Goal: Check status

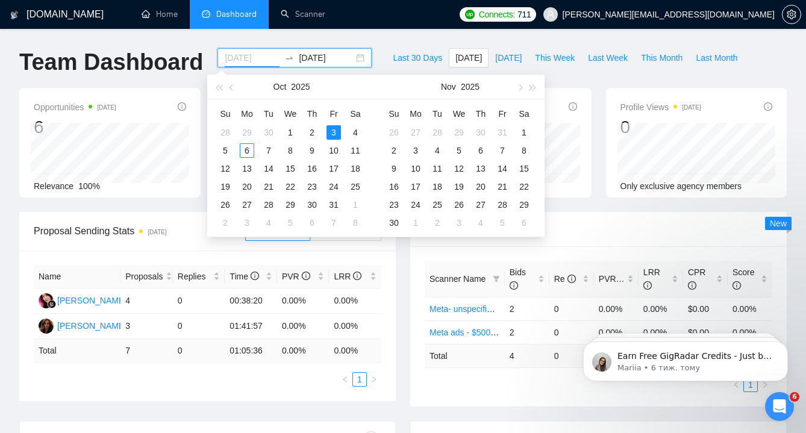
click at [332, 128] on div "3" at bounding box center [334, 132] width 14 height 14
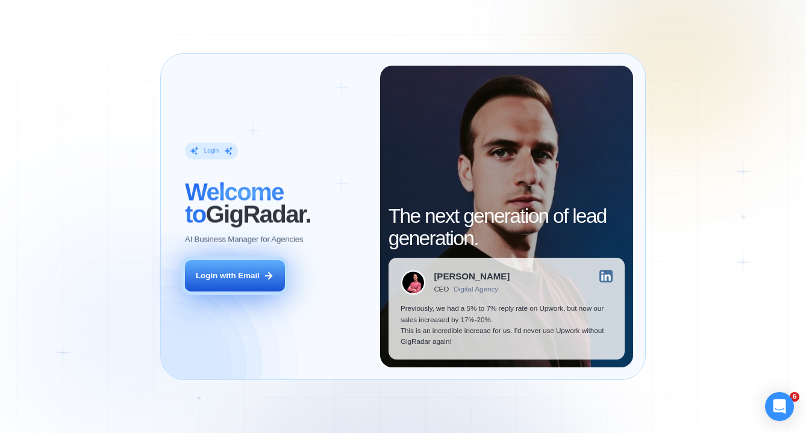
click at [240, 277] on div "Login with Email" at bounding box center [228, 276] width 64 height 11
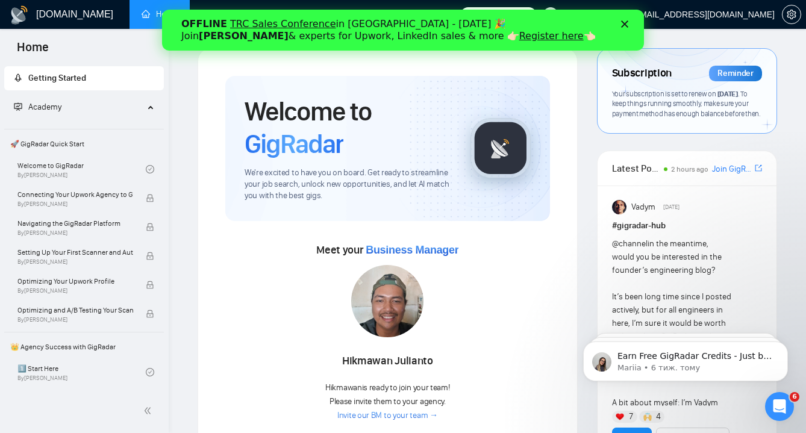
click at [627, 25] on icon "Закрити" at bounding box center [624, 23] width 7 height 7
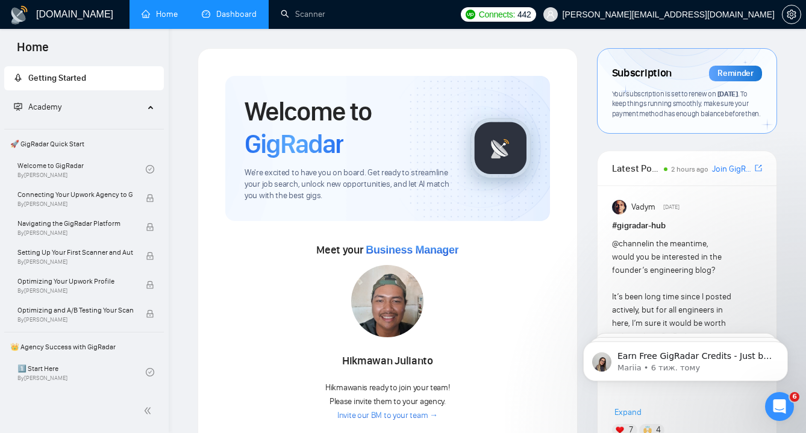
click at [216, 14] on link "Dashboard" at bounding box center [229, 14] width 55 height 10
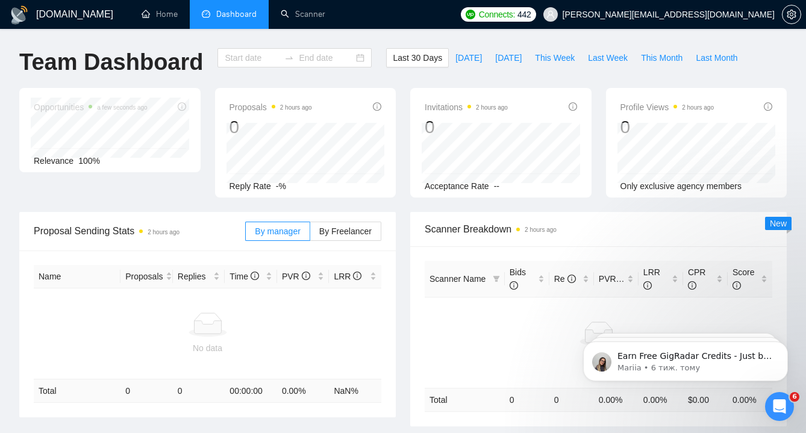
type input "2025-09-06"
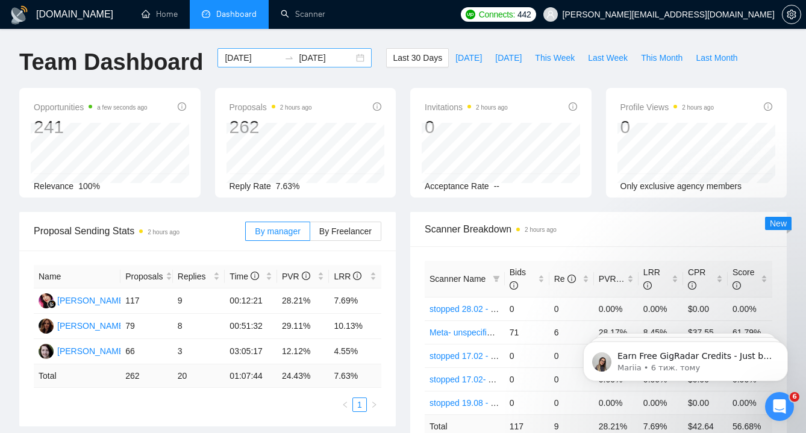
click at [342, 61] on input "2025-10-06" at bounding box center [326, 57] width 55 height 13
click at [351, 60] on div "2025-09-06 2025-10-06" at bounding box center [295, 57] width 154 height 19
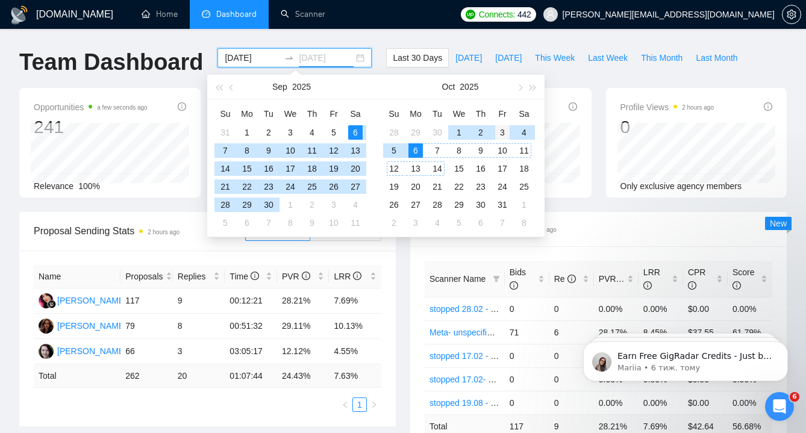
click at [503, 133] on div "3" at bounding box center [502, 132] width 14 height 14
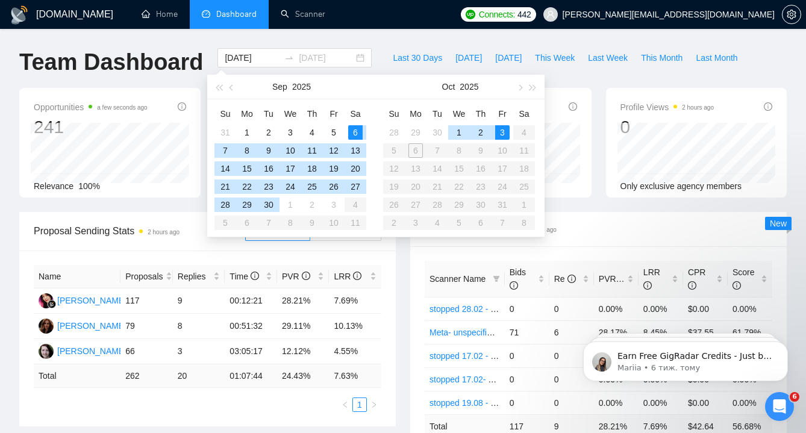
type input "2025-10-03"
click at [503, 133] on div "3" at bounding box center [502, 132] width 14 height 14
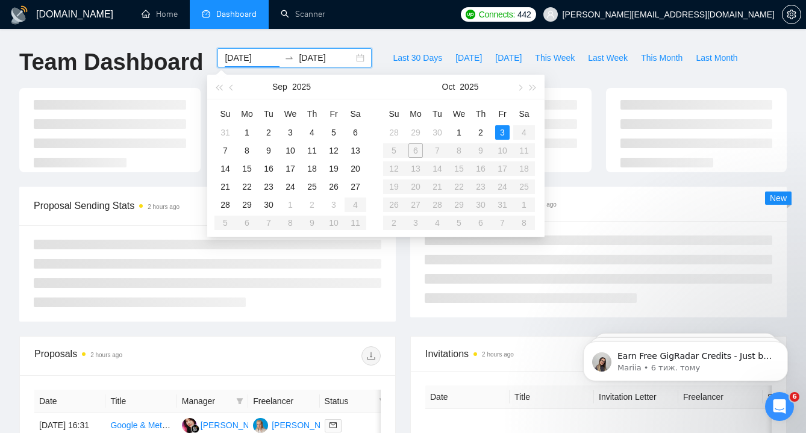
type input "2025-10-03"
